Goal: Task Accomplishment & Management: Manage account settings

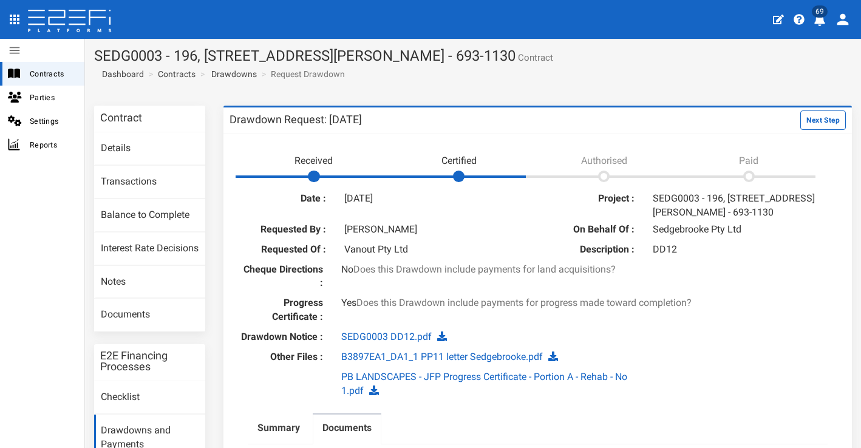
scroll to position [77, 0]
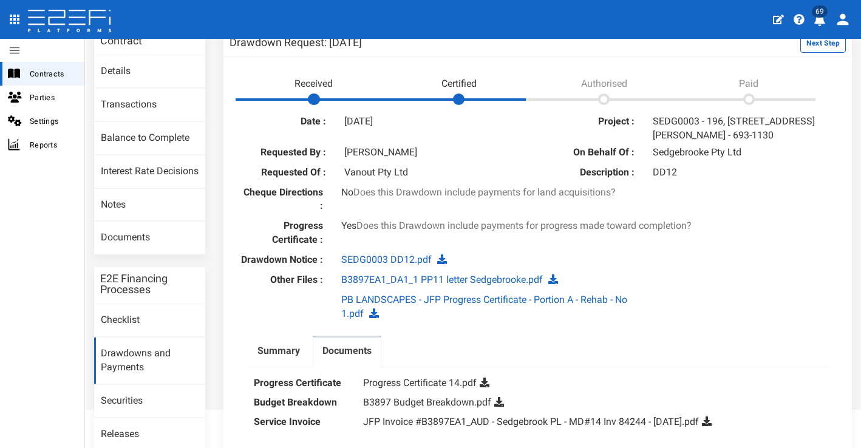
click at [679, 327] on div "Date : 15-08-2025 Project : SEDG0003 - 196, 206 & 208 Fleming Road, Hemmant - 6…" at bounding box center [537, 293] width 616 height 362
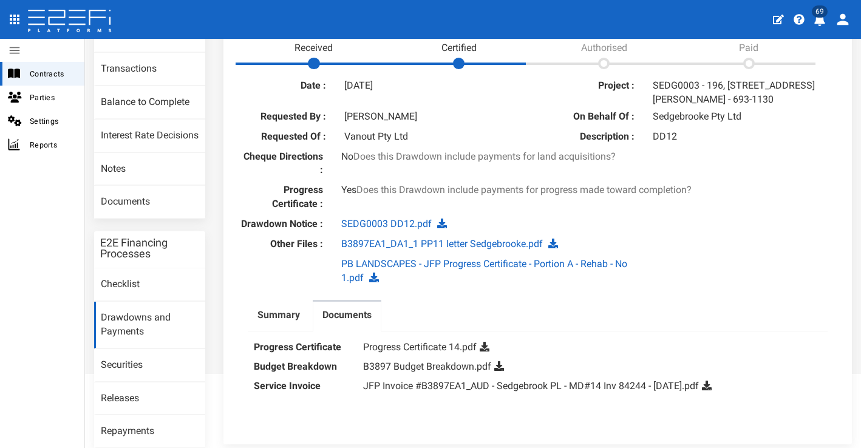
scroll to position [157, 0]
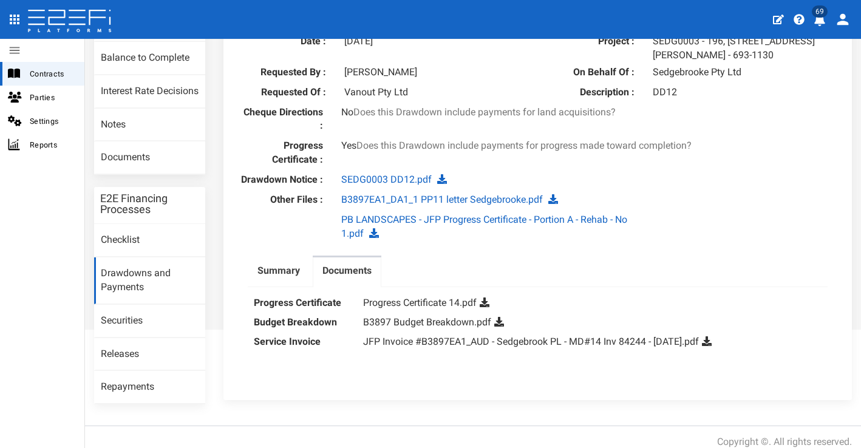
click at [487, 297] on icon at bounding box center [485, 302] width 10 height 10
click at [501, 317] on icon at bounding box center [499, 322] width 10 height 10
click at [711, 336] on icon at bounding box center [707, 341] width 10 height 10
click at [747, 213] on div "PB LANDSCAPES - JFP Progress Certificate - Portion A - Rehab - No 1.pdf" at bounding box center [537, 227] width 616 height 28
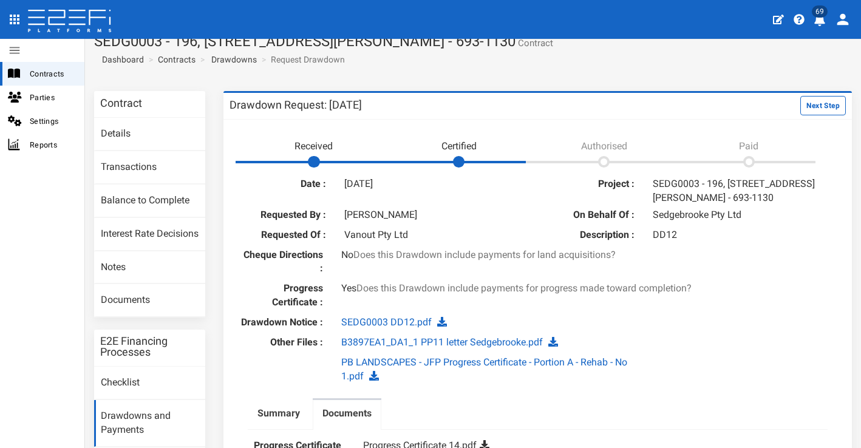
scroll to position [13, 0]
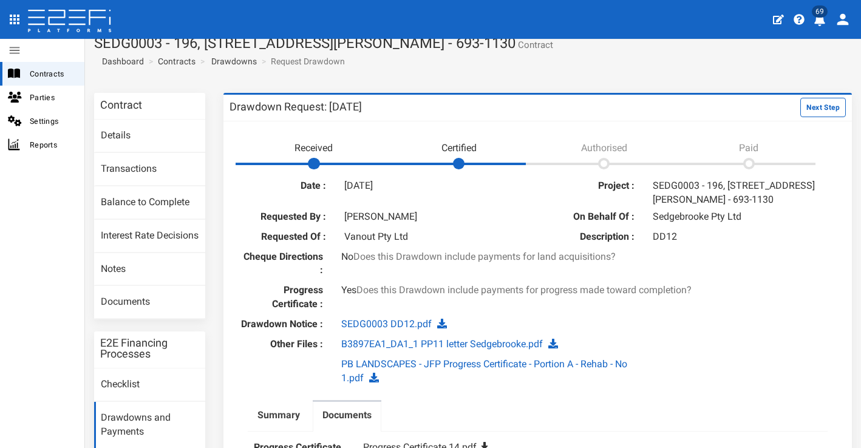
click at [729, 330] on div "Date : 15-08-2025 Project : SEDG0003 - 196, 206 & 208 Fleming Road, Hemmant - 6…" at bounding box center [537, 357] width 616 height 362
click at [813, 99] on button "Next Step" at bounding box center [823, 107] width 46 height 19
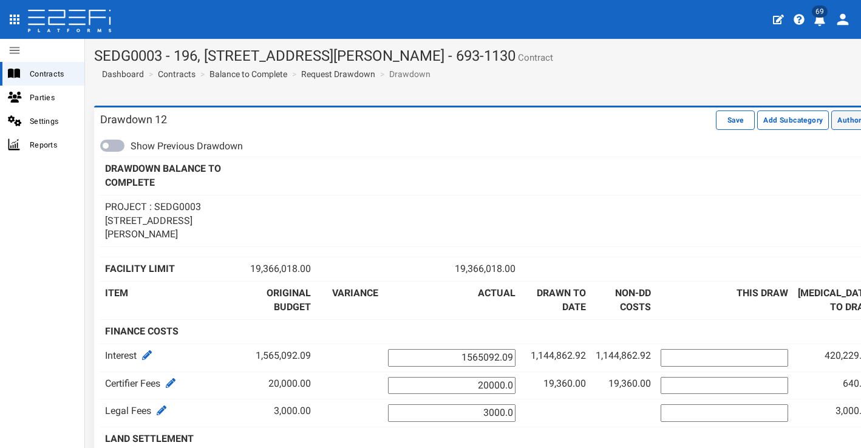
click at [833, 114] on button "Authorise" at bounding box center [854, 119] width 46 height 19
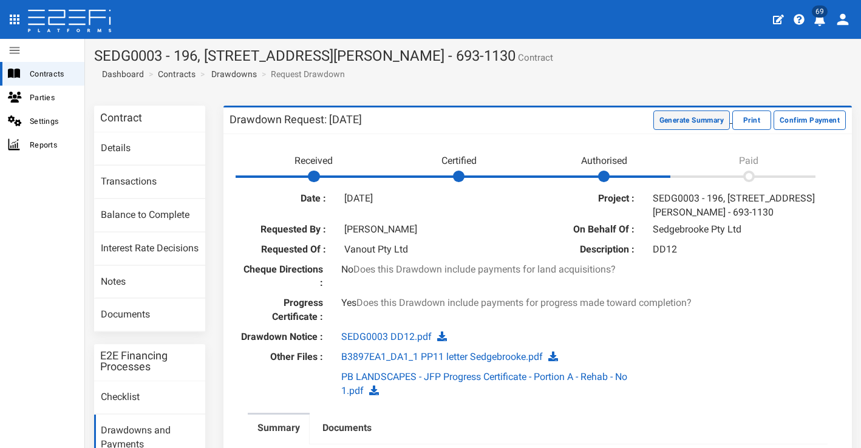
click at [683, 118] on button "Generate Summary" at bounding box center [691, 119] width 76 height 19
click at [674, 118] on button "Download Summary" at bounding box center [689, 119] width 81 height 19
click at [143, 307] on link "Documents" at bounding box center [149, 315] width 111 height 33
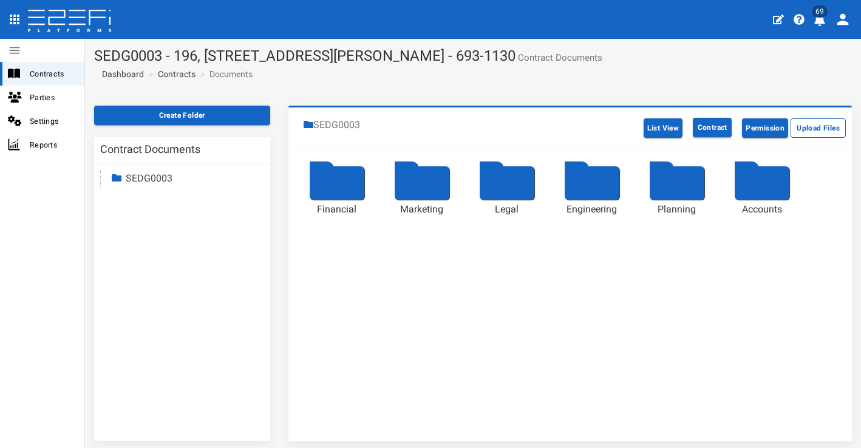
click at [336, 186] on div at bounding box center [337, 182] width 55 height 33
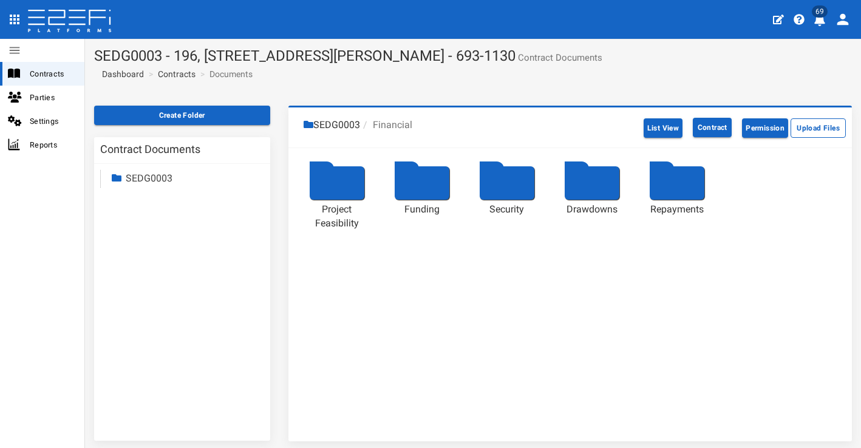
click at [603, 188] on div at bounding box center [592, 182] width 55 height 33
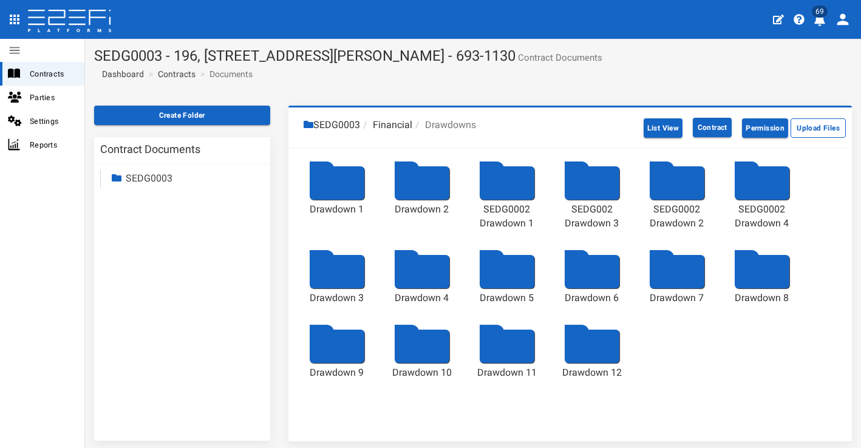
click at [601, 348] on div at bounding box center [592, 346] width 55 height 33
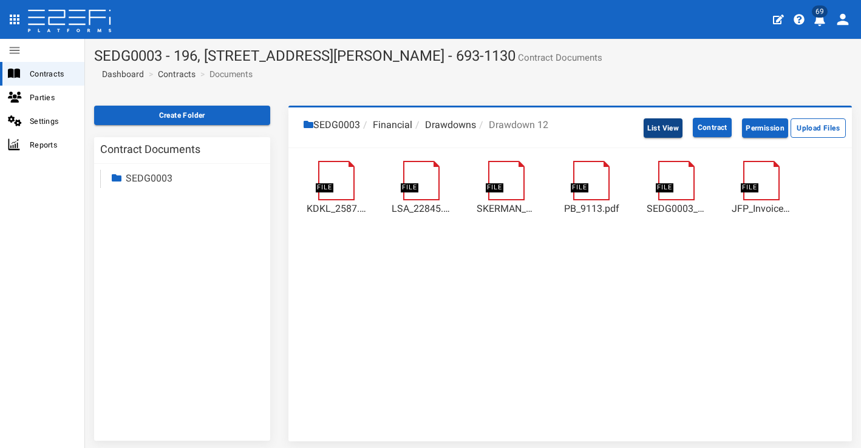
click at [670, 127] on button "List View" at bounding box center [662, 127] width 39 height 19
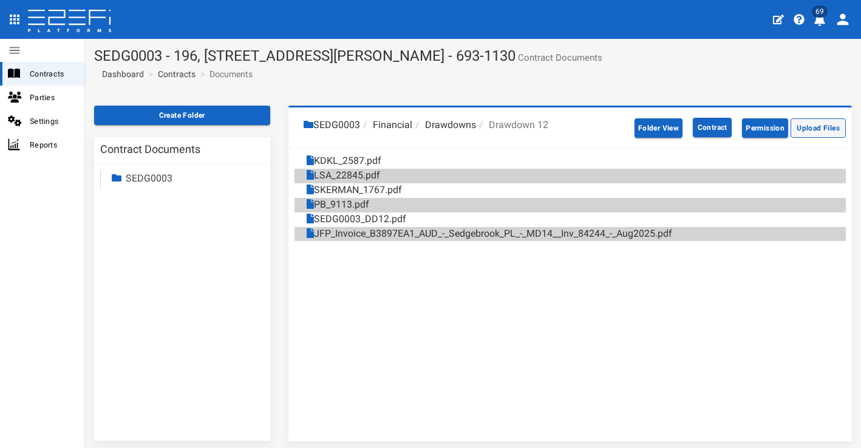
click at [814, 124] on button "Upload Files" at bounding box center [817, 127] width 55 height 19
drag, startPoint x: 447, startPoint y: 56, endPoint x: 509, endPoint y: 55, distance: 61.3
click at [509, 55] on h1 "SEDG0003 - 196, [STREET_ADDRESS][PERSON_NAME] Contract Documents" at bounding box center [473, 56] width 758 height 16
copy h1 "693-1130"
